Goal: Book appointment/travel/reservation

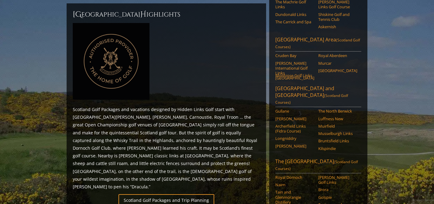
scroll to position [270, 0]
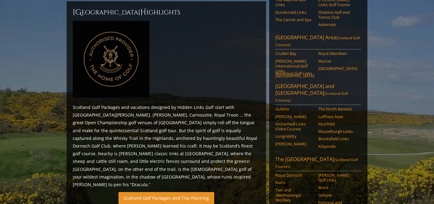
click at [158, 192] on link "Scotland Golf Packages and Trip Planning" at bounding box center [166, 198] width 96 height 12
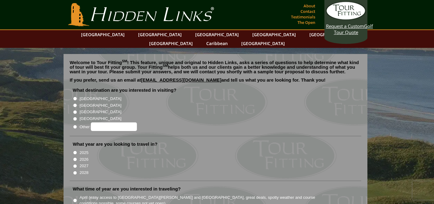
click at [76, 103] on input "[GEOGRAPHIC_DATA]" at bounding box center [75, 105] width 4 height 4
radio input "true"
click at [75, 157] on input "2026" at bounding box center [75, 159] width 4 height 4
radio input "true"
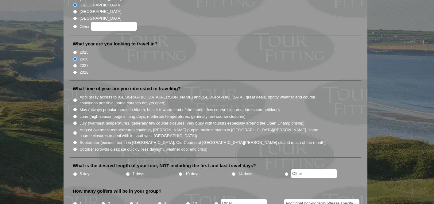
scroll to position [105, 0]
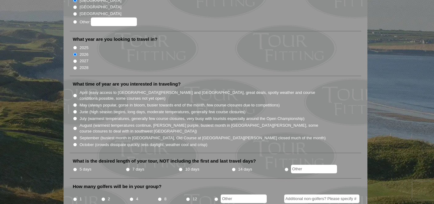
click at [75, 167] on input "5 days" at bounding box center [75, 169] width 4 height 4
radio input "true"
click at [105, 197] on input "2" at bounding box center [103, 199] width 4 height 4
radio input "true"
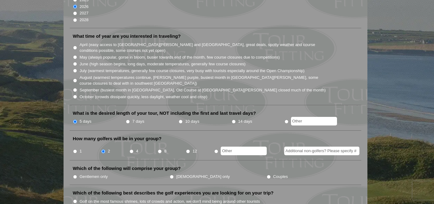
scroll to position [153, 0]
